Goal: Navigation & Orientation: Go to known website

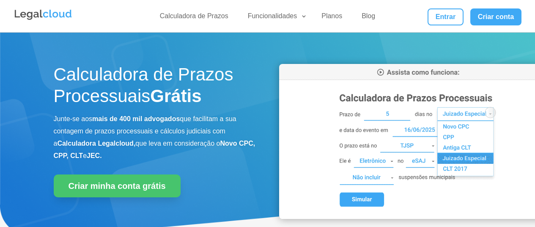
click at [438, 16] on link "Entrar" at bounding box center [446, 16] width 36 height 17
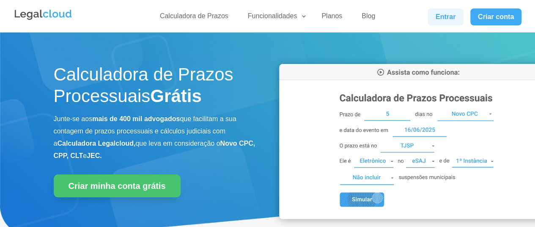
click at [441, 13] on link "Entrar" at bounding box center [446, 16] width 36 height 17
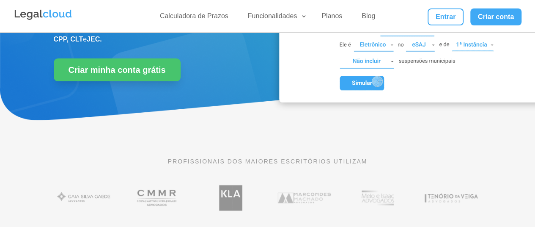
scroll to position [42, 0]
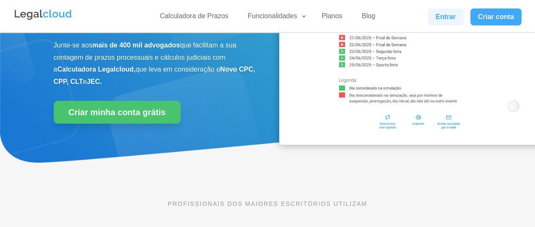
click at [446, 22] on link "Entrar" at bounding box center [446, 16] width 36 height 17
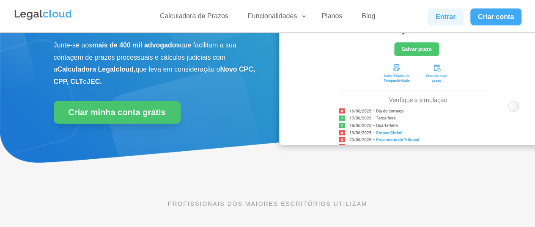
click at [446, 22] on link "Entrar" at bounding box center [446, 16] width 36 height 17
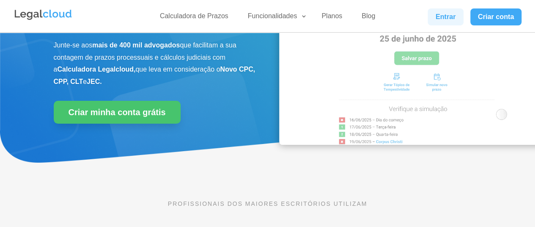
click at [446, 22] on link "Entrar" at bounding box center [446, 16] width 36 height 17
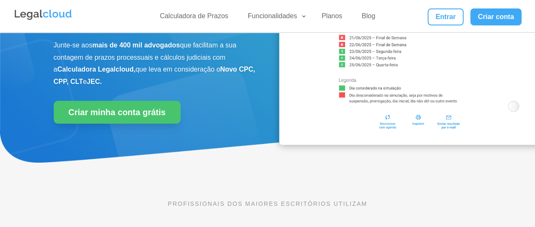
scroll to position [0, 0]
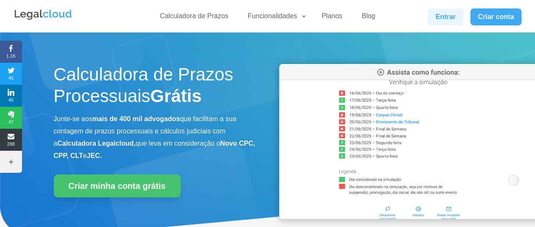
click at [444, 19] on link "Entrar" at bounding box center [446, 16] width 36 height 17
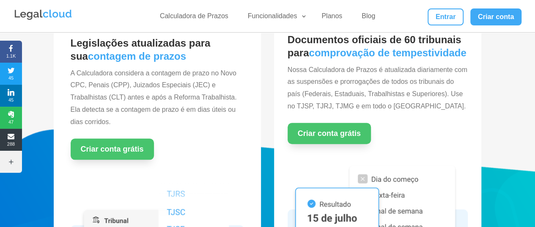
scroll to position [127, 0]
